Goal: Download file/media

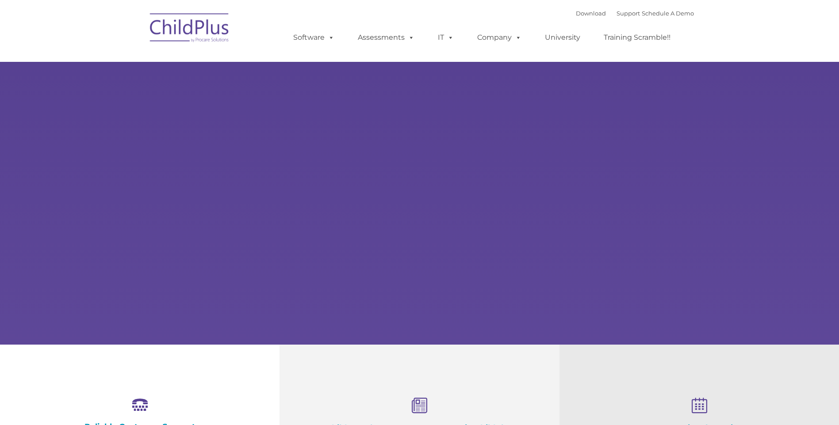
select select "MEDIUM"
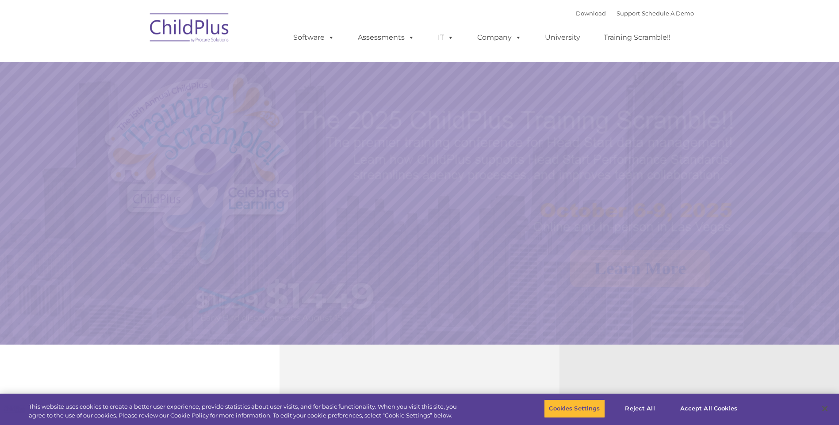
select select "MEDIUM"
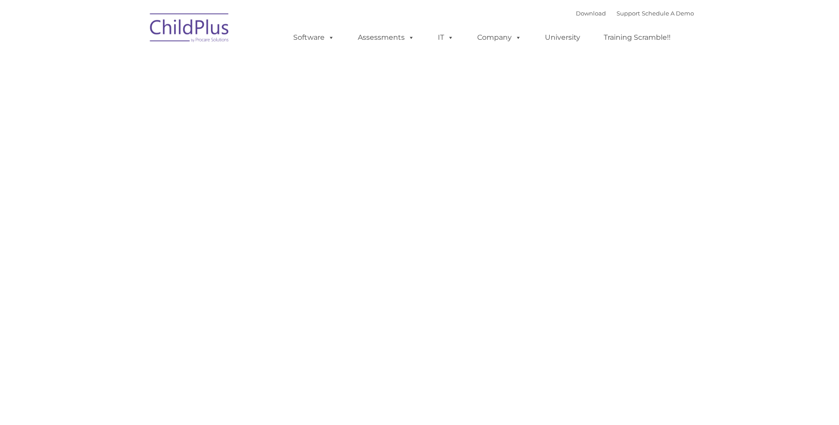
type input ""
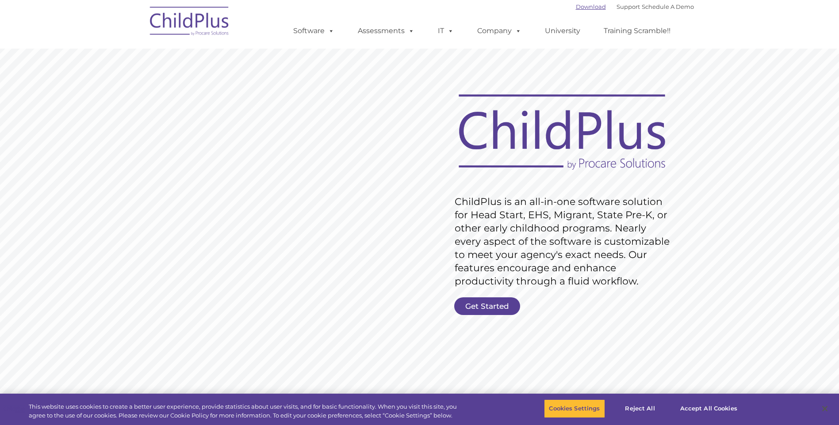
click at [584, 8] on link "Download" at bounding box center [591, 6] width 30 height 7
